Goal: Navigation & Orientation: Find specific page/section

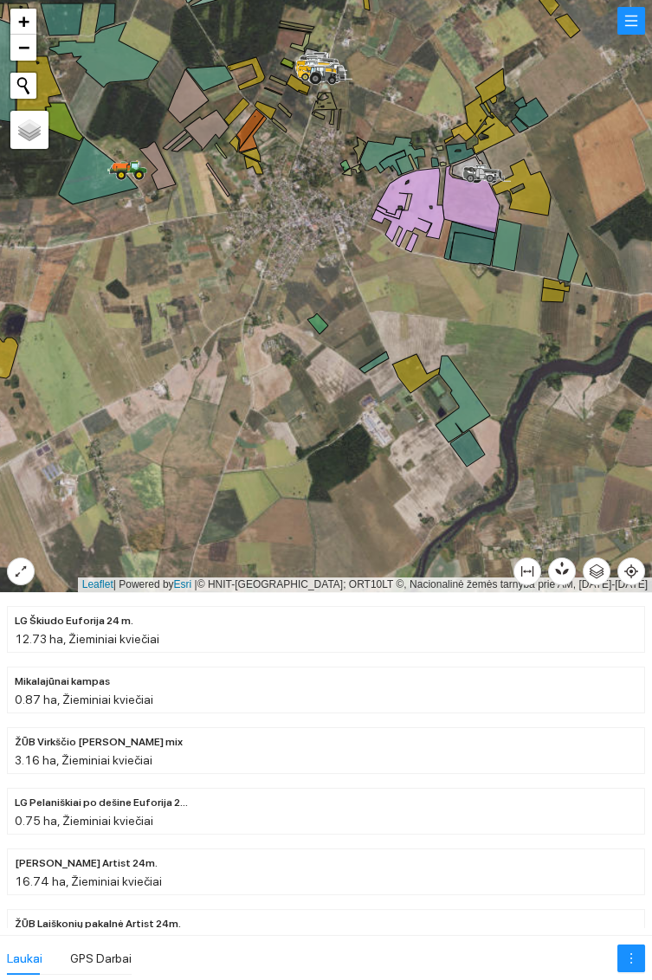
click at [474, 450] on icon at bounding box center [467, 448] width 35 height 36
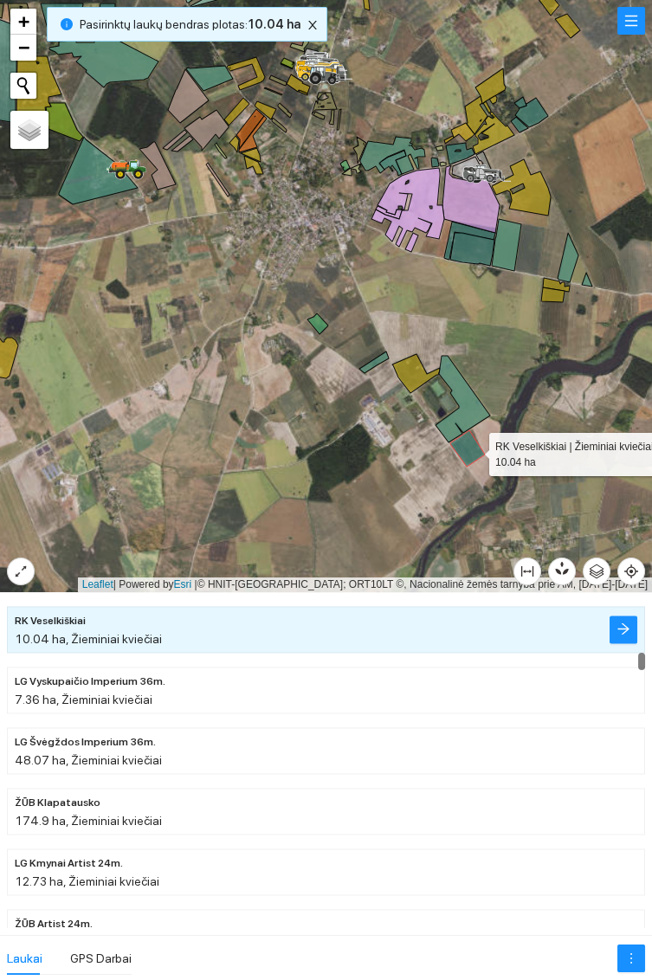
click at [473, 408] on icon at bounding box center [462, 399] width 55 height 87
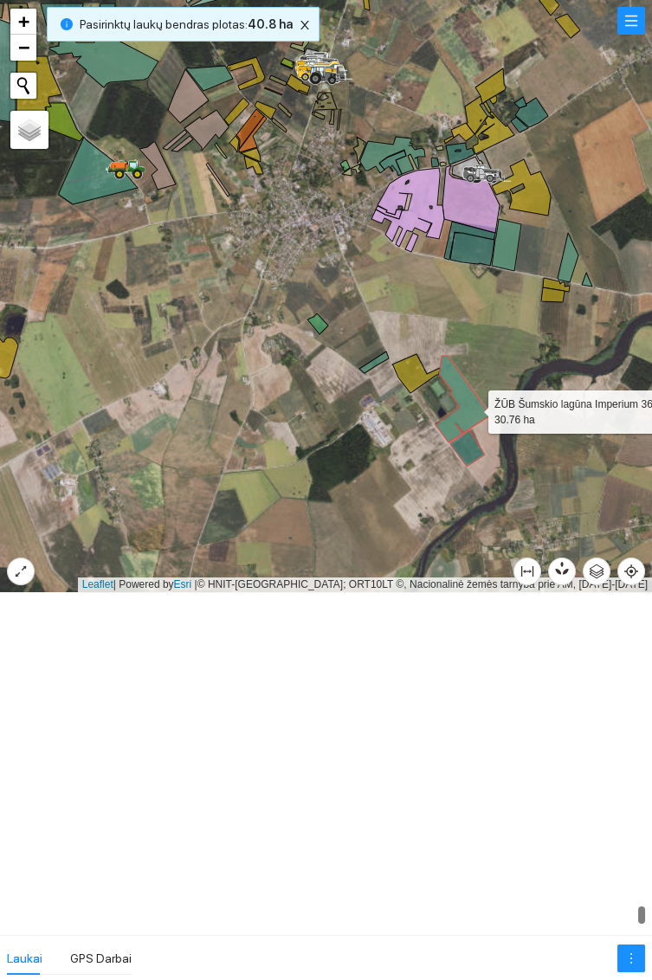
scroll to position [17708, 0]
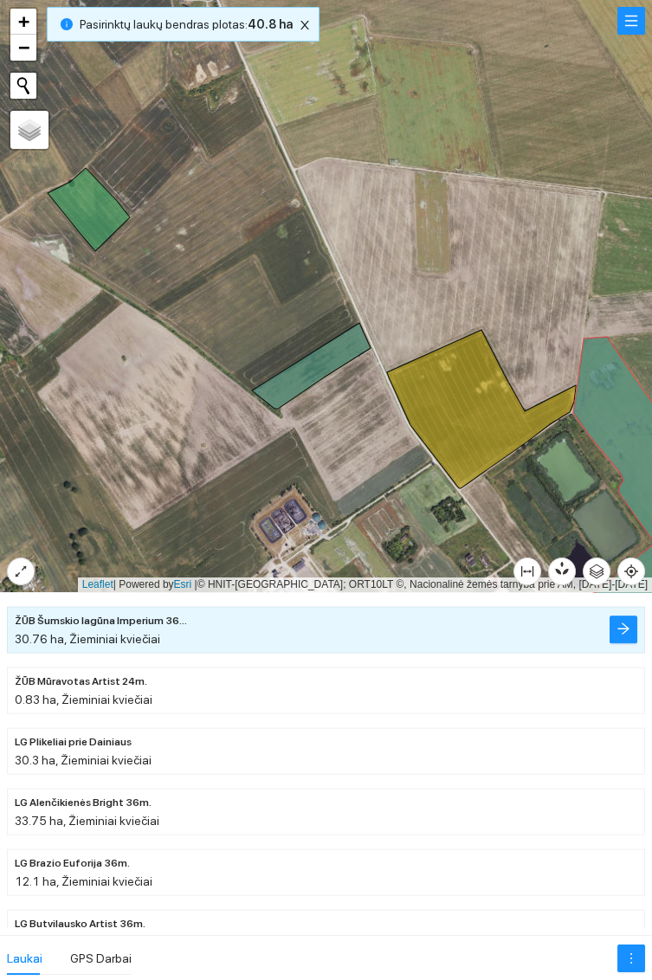
click at [335, 352] on icon at bounding box center [311, 366] width 119 height 86
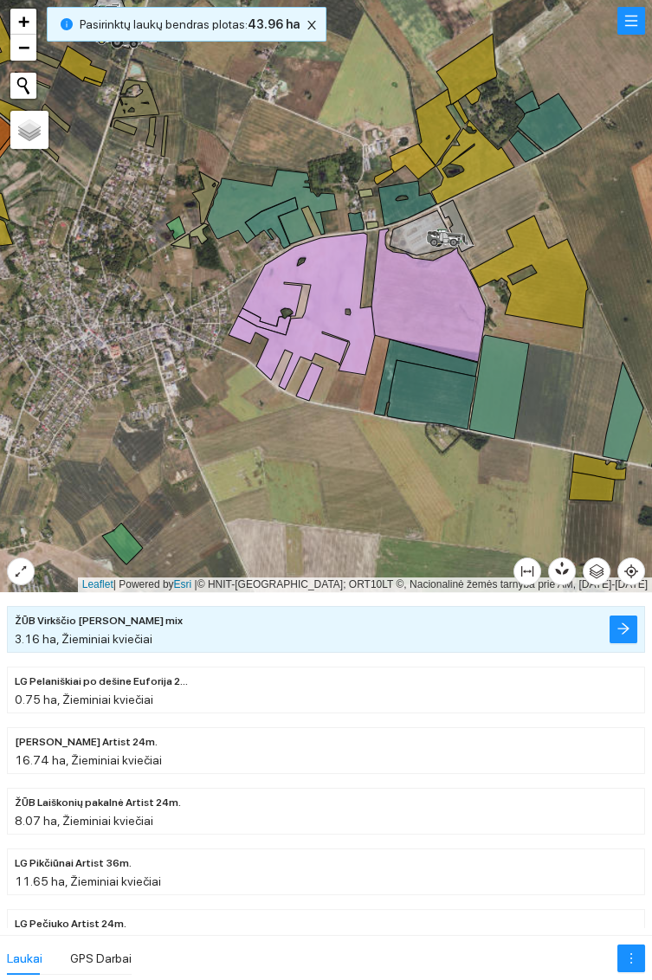
click at [499, 404] on icon at bounding box center [499, 387] width 60 height 104
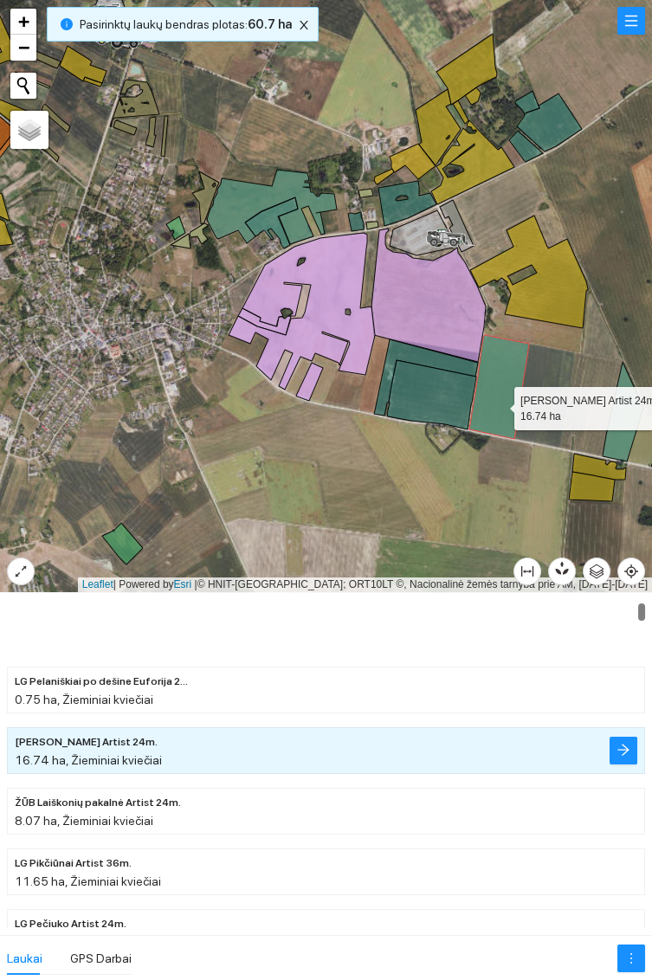
scroll to position [242, 0]
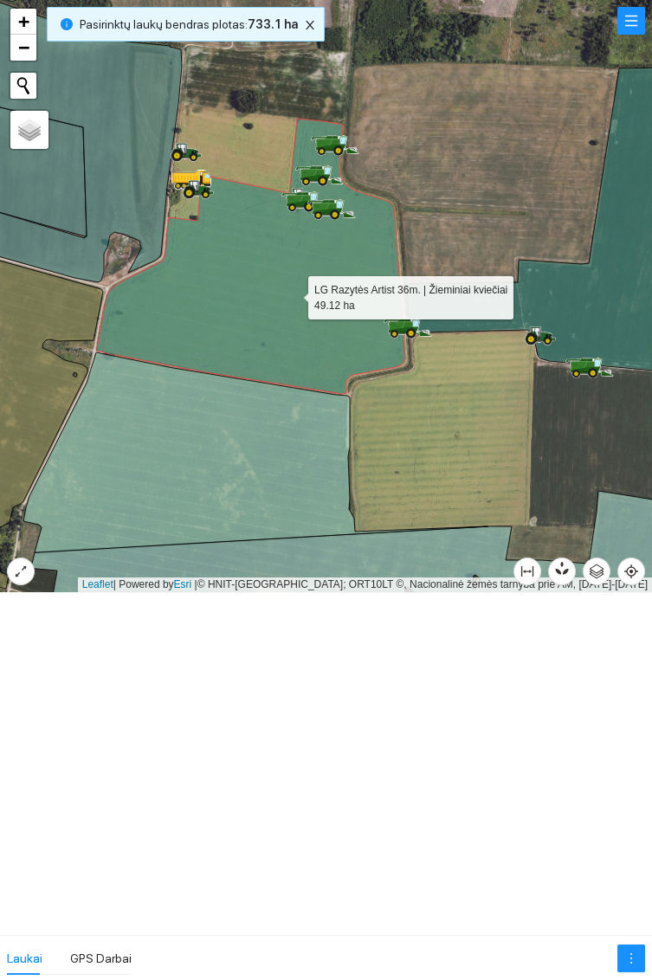
scroll to position [6054, 0]
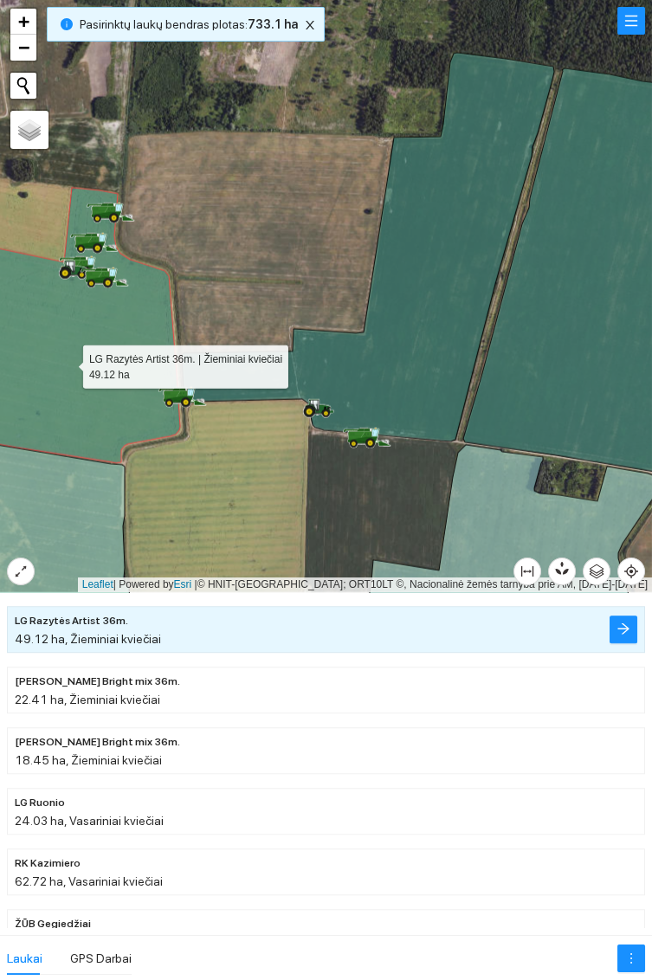
click at [418, 282] on icon at bounding box center [368, 247] width 372 height 389
